Goal: Task Accomplishment & Management: Use online tool/utility

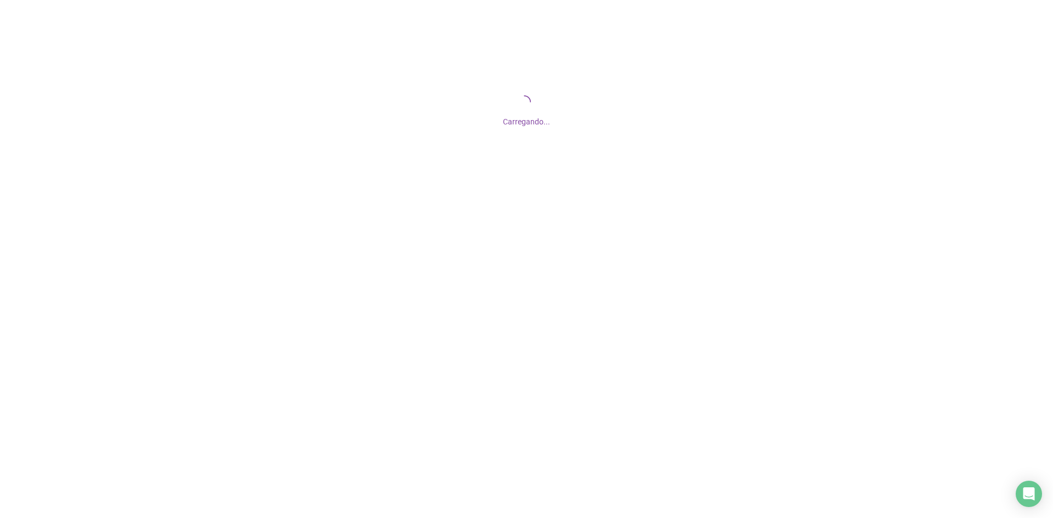
drag, startPoint x: 497, startPoint y: 128, endPoint x: 638, endPoint y: 128, distance: 140.9
click at [609, 128] on div "Carregando..." at bounding box center [526, 109] width 1053 height 219
click at [520, 122] on span "Carregando..." at bounding box center [526, 121] width 47 height 9
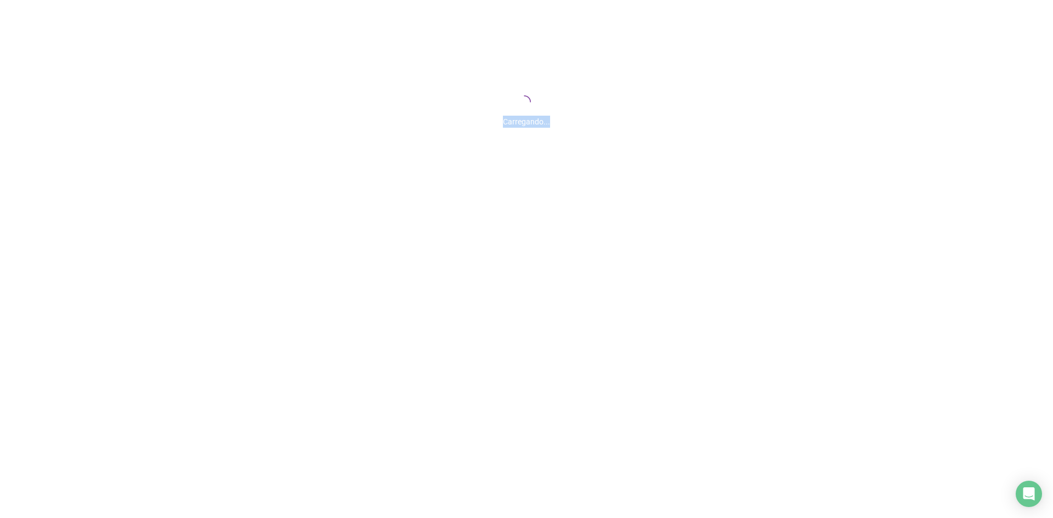
click at [573, 112] on div "Carregando..." at bounding box center [526, 119] width 1053 height 18
click at [539, 126] on span "Carregando..." at bounding box center [526, 121] width 47 height 9
click at [579, 144] on div "Carregando..." at bounding box center [526, 109] width 1053 height 219
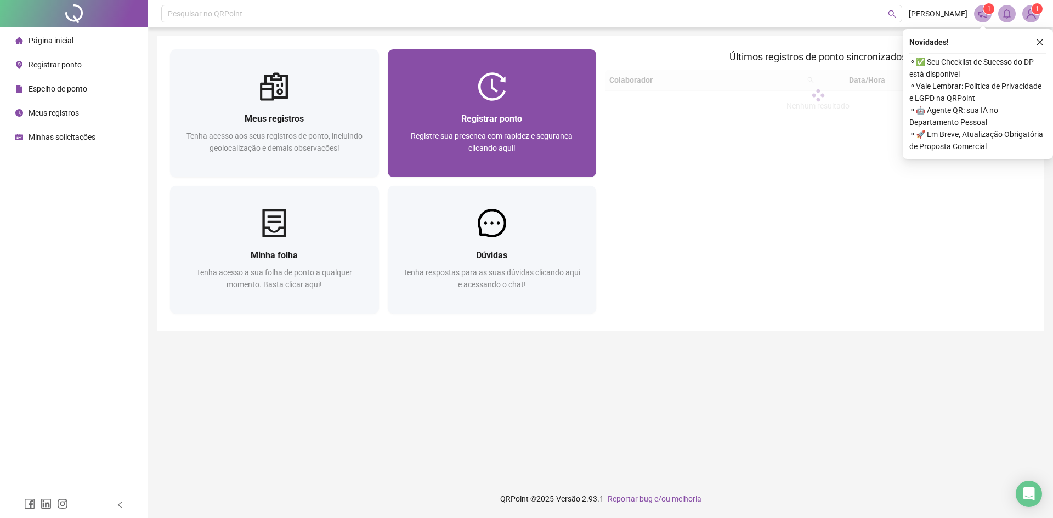
click at [499, 132] on span "Registre sua presença com rapidez e segurança clicando aqui!" at bounding box center [492, 142] width 162 height 21
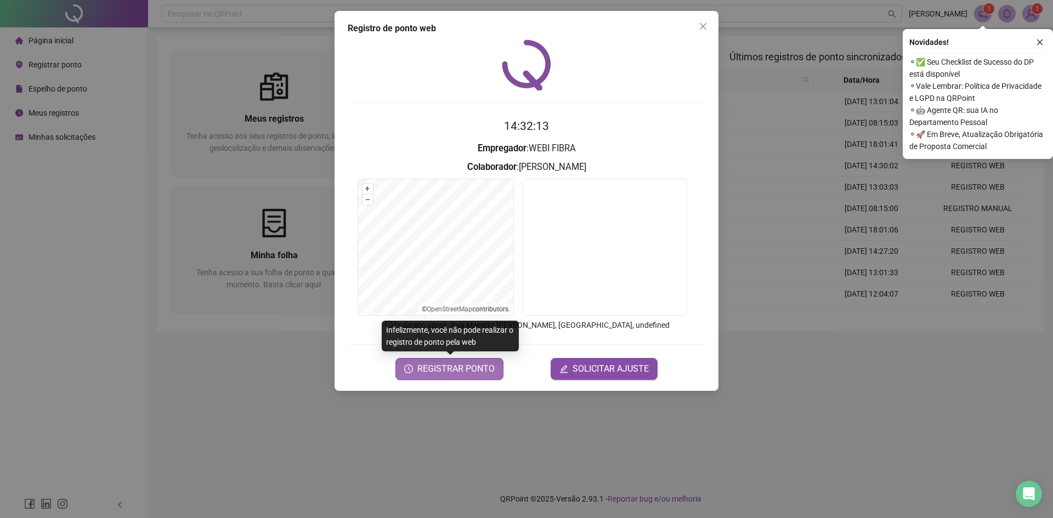
click at [466, 368] on span "REGISTRAR PONTO" at bounding box center [455, 368] width 77 height 13
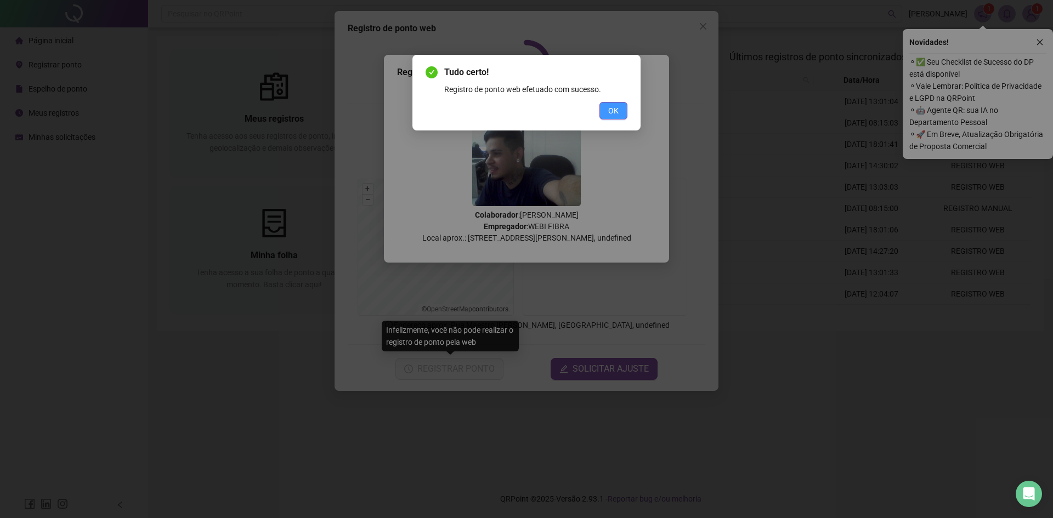
click at [611, 113] on span "OK" at bounding box center [613, 111] width 10 height 12
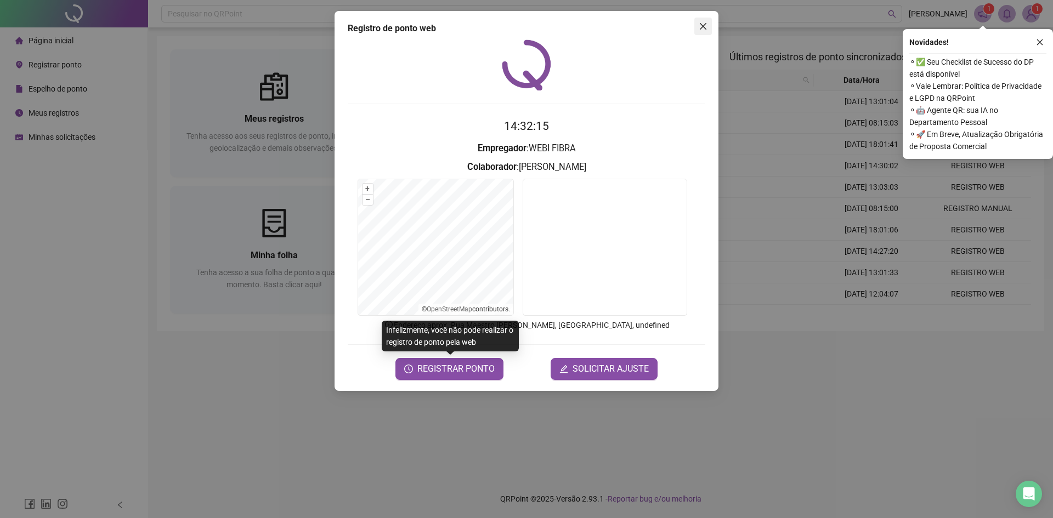
click at [702, 25] on icon "close" at bounding box center [703, 26] width 7 height 7
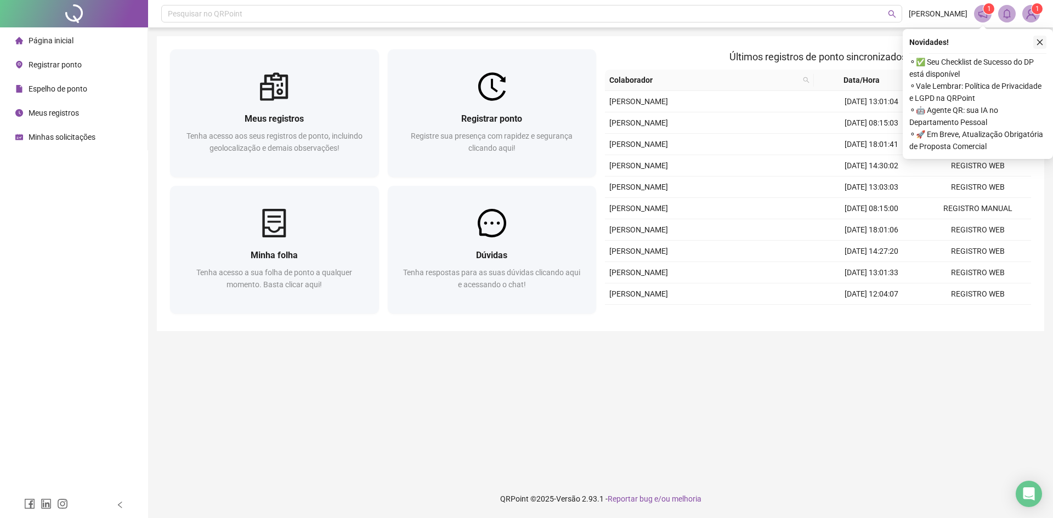
click at [1044, 40] on button "button" at bounding box center [1039, 42] width 13 height 13
